Goal: Transaction & Acquisition: Purchase product/service

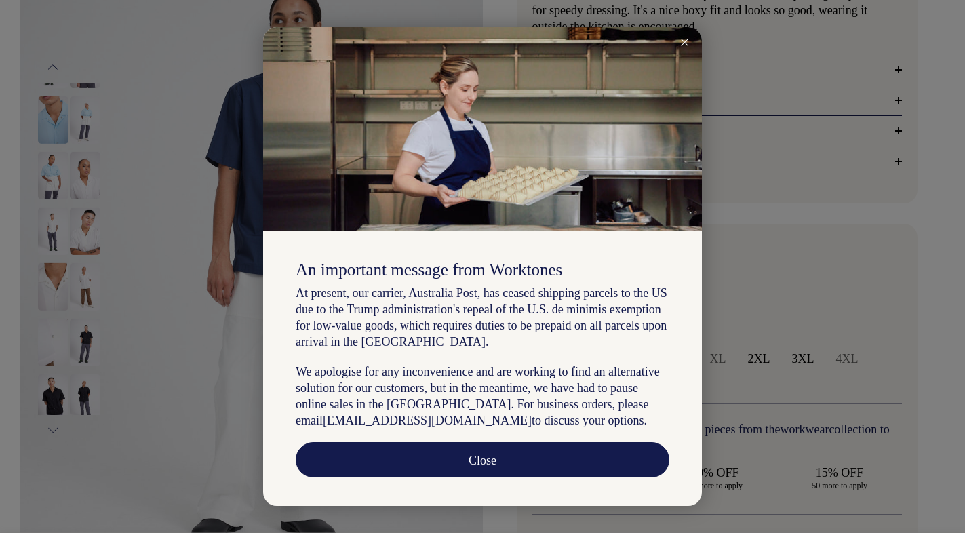
click at [694, 43] on div at bounding box center [684, 42] width 35 height 30
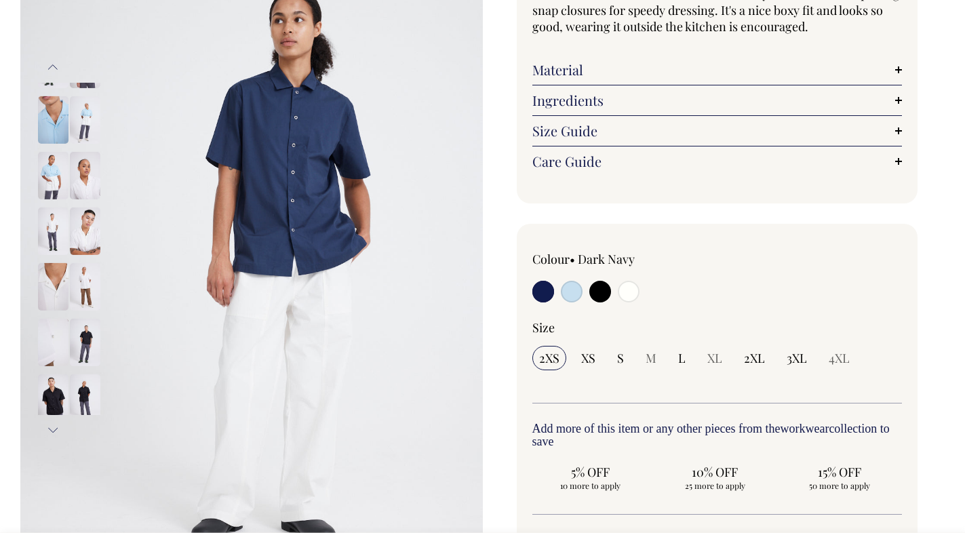
click at [54, 436] on button "Next" at bounding box center [53, 430] width 20 height 31
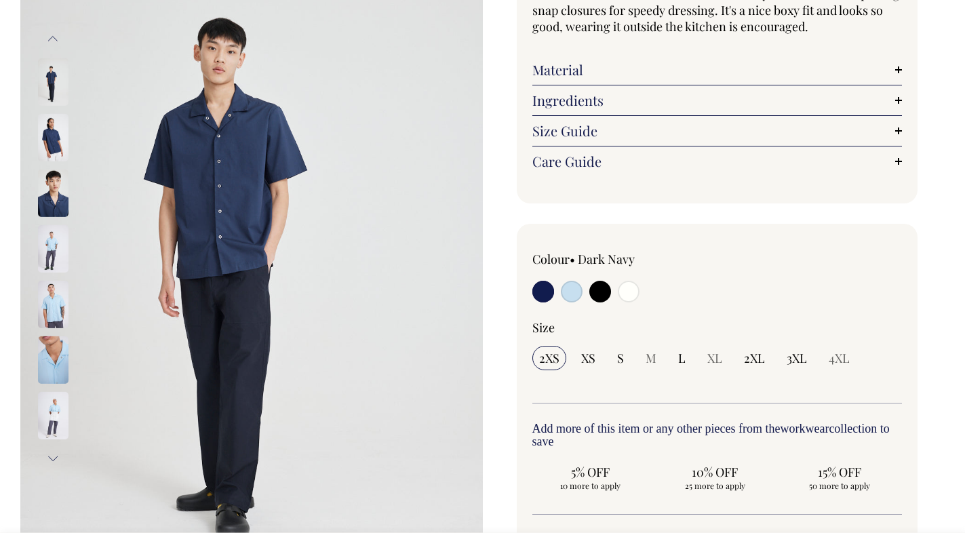
click at [54, 436] on div "Previous" at bounding box center [71, 249] width 68 height 450
click at [55, 353] on img at bounding box center [53, 359] width 31 height 47
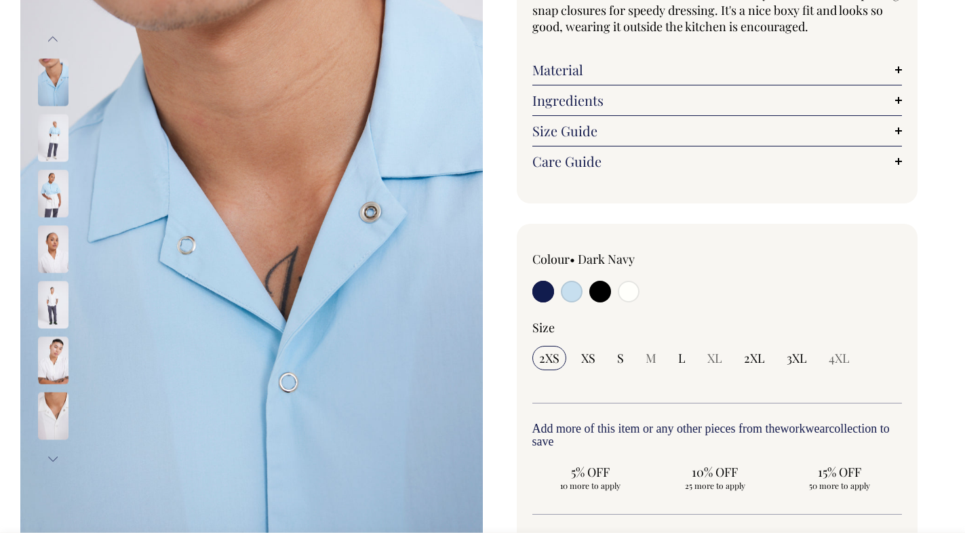
click at [50, 277] on div at bounding box center [71, 249] width 68 height 56
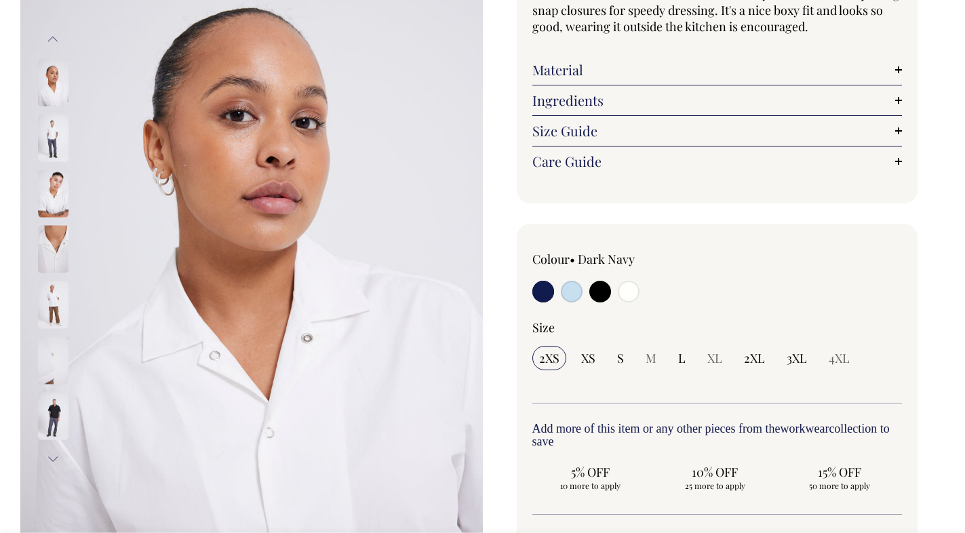
click at [58, 35] on button "Previous" at bounding box center [53, 39] width 20 height 31
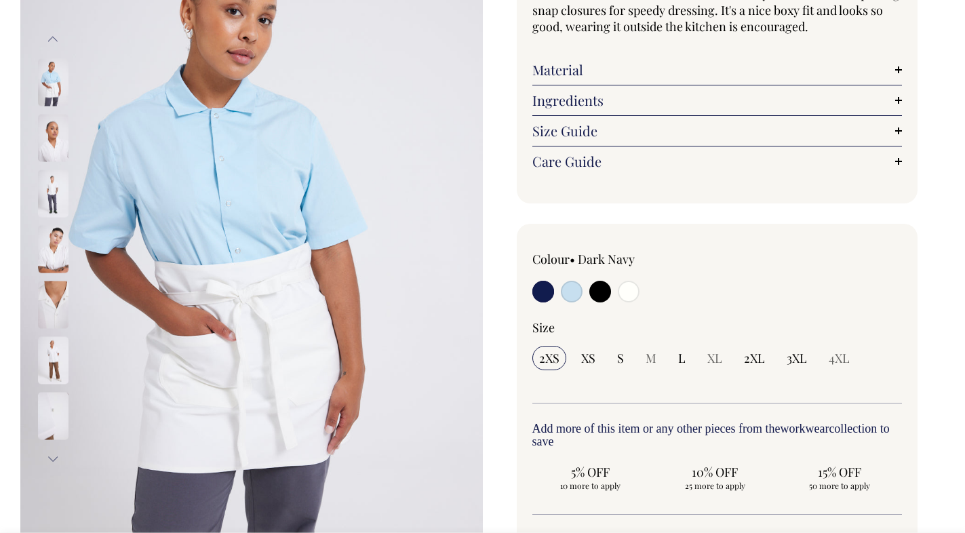
click at [58, 35] on button "Previous" at bounding box center [53, 39] width 20 height 31
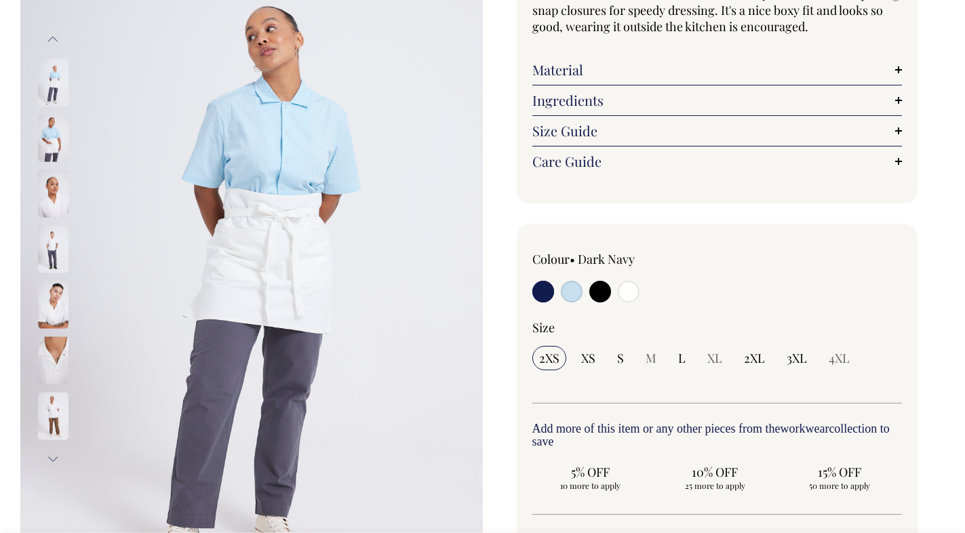
click at [58, 35] on button "Previous" at bounding box center [53, 39] width 20 height 31
click at [51, 454] on button "Next" at bounding box center [53, 458] width 20 height 31
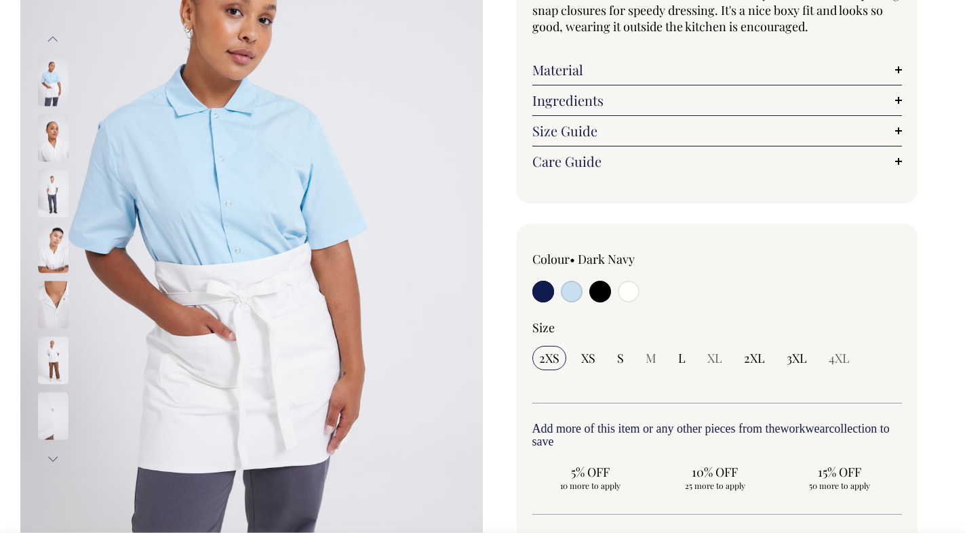
click at [574, 287] on input "radio" at bounding box center [572, 292] width 22 height 22
radio input "true"
select select "True Blue"
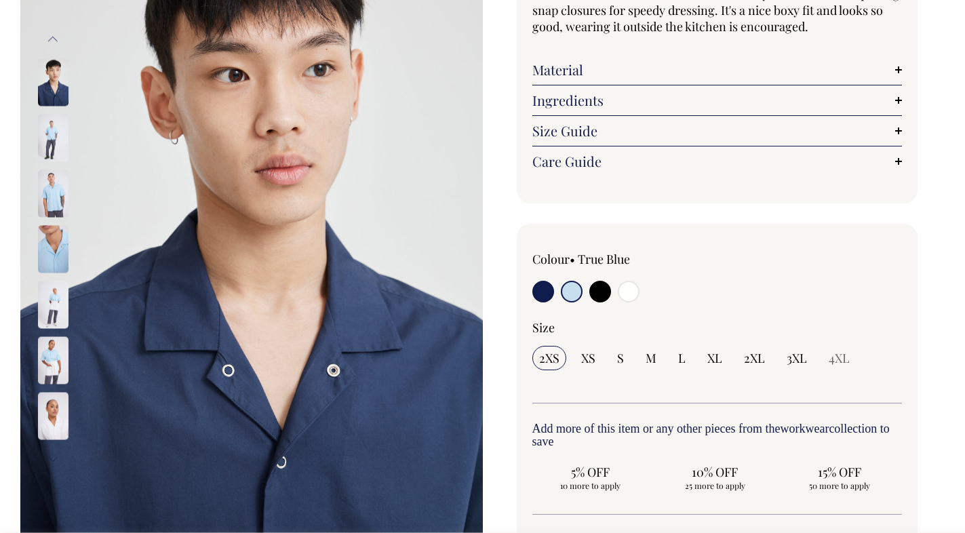
click at [52, 185] on img at bounding box center [53, 193] width 31 height 47
